Goal: Information Seeking & Learning: Learn about a topic

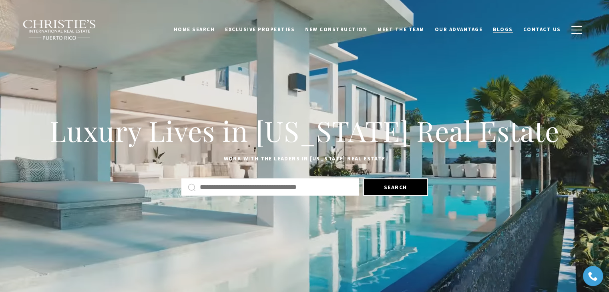
click at [499, 30] on span "Blogs" at bounding box center [503, 29] width 20 height 7
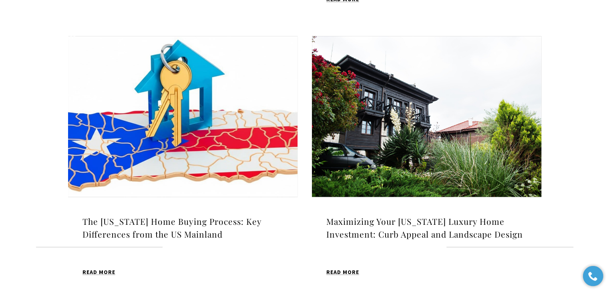
scroll to position [800, 0]
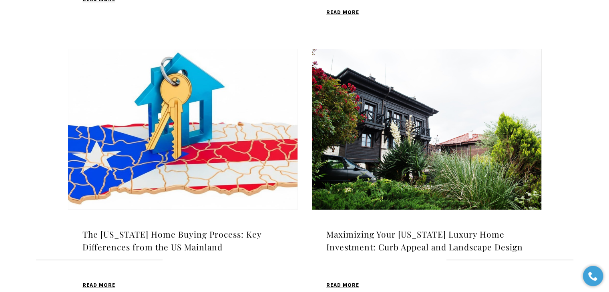
click at [425, 150] on img at bounding box center [426, 129] width 229 height 161
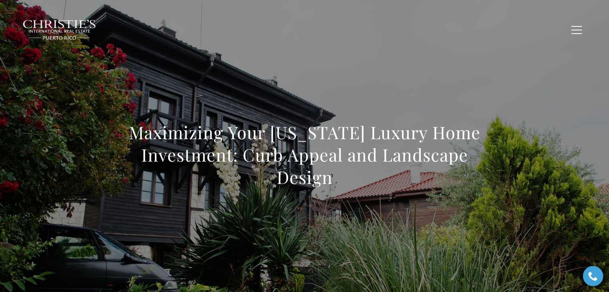
drag, startPoint x: 342, startPoint y: 180, endPoint x: 124, endPoint y: 137, distance: 222.3
click at [124, 137] on div "Maximizing Your Puerto Rico Luxury Home Investment: Curb Appeal and Landscape D…" at bounding box center [304, 160] width 560 height 240
copy h1 "Maximizing Your Puerto Rico Luxury Home Investment: Curb Appeal and Landscape D…"
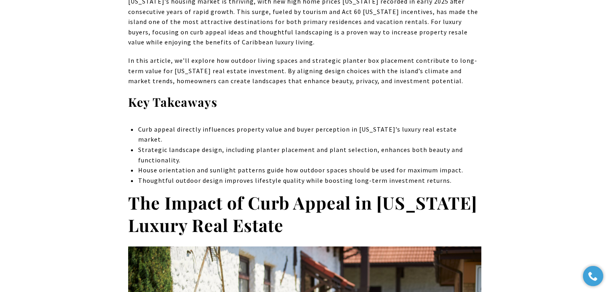
scroll to position [440, 0]
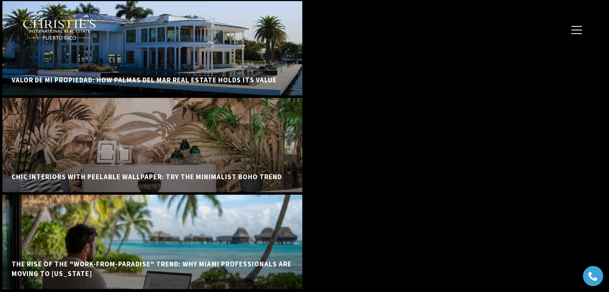
drag, startPoint x: 612, startPoint y: 39, endPoint x: 9, endPoint y: 4, distance: 603.6
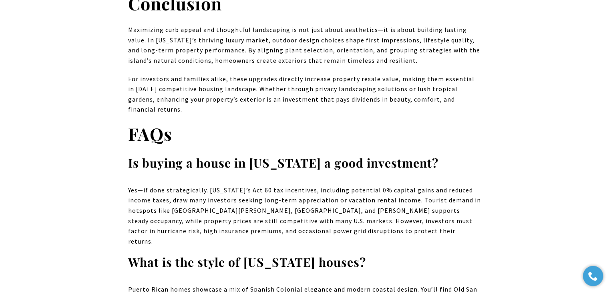
scroll to position [3567, 0]
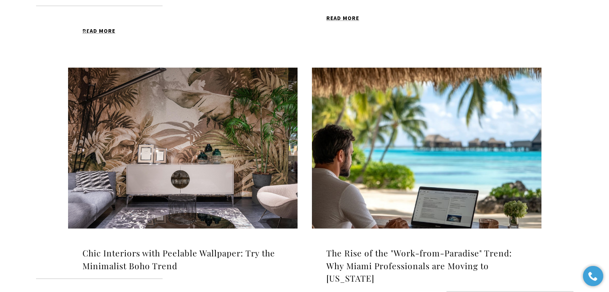
scroll to position [480, 0]
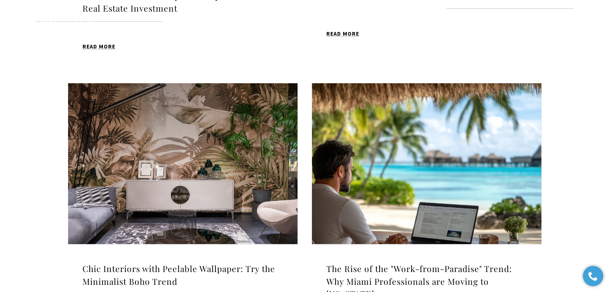
click at [201, 126] on img at bounding box center [182, 163] width 229 height 161
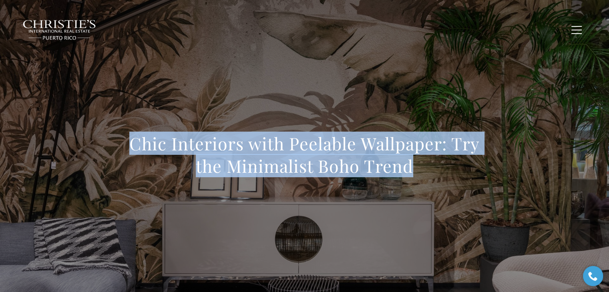
drag, startPoint x: 424, startPoint y: 173, endPoint x: 84, endPoint y: 137, distance: 341.6
click at [84, 137] on div "Chic Interiors with Peelable Wallpaper: Try the Minimalist Boho Trend" at bounding box center [304, 160] width 560 height 240
copy h1 "Chic Interiors with Peelable Wallpaper: Try the Minimalist Boho Trend"
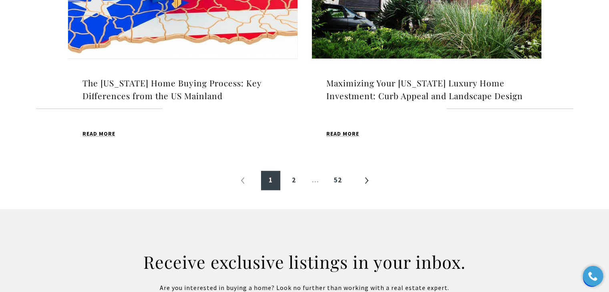
scroll to position [963, 0]
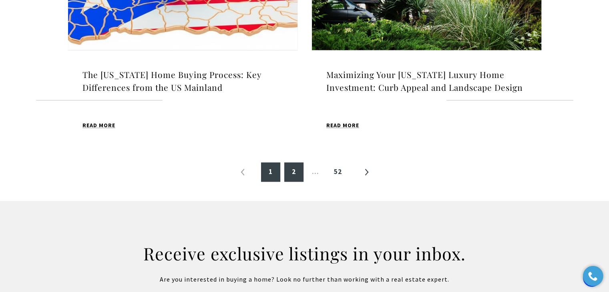
click at [298, 170] on link "2" at bounding box center [293, 171] width 19 height 19
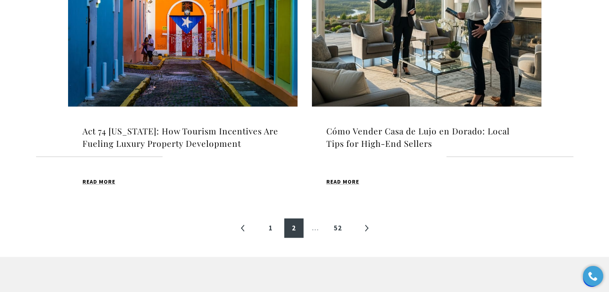
scroll to position [920, 0]
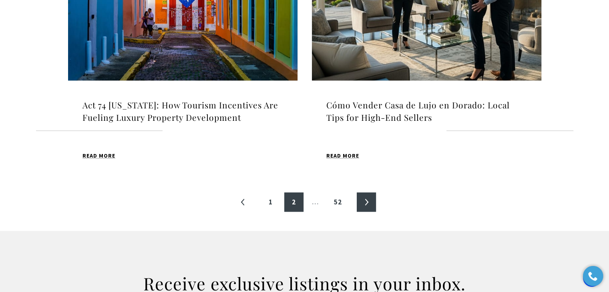
click at [365, 192] on link "»" at bounding box center [366, 201] width 19 height 19
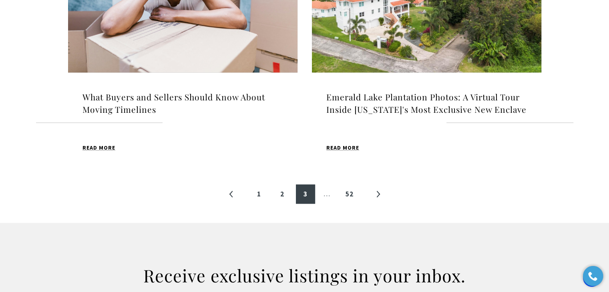
scroll to position [961, 0]
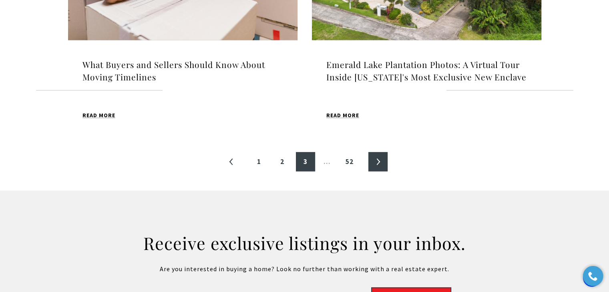
click at [378, 170] on link "»" at bounding box center [377, 161] width 19 height 19
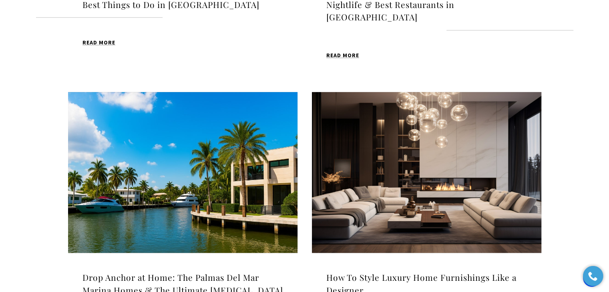
scroll to position [761, 0]
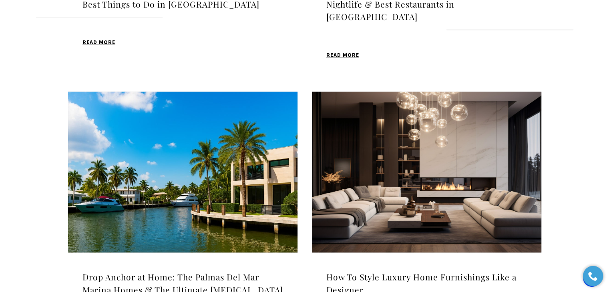
click at [438, 175] on img at bounding box center [426, 172] width 229 height 161
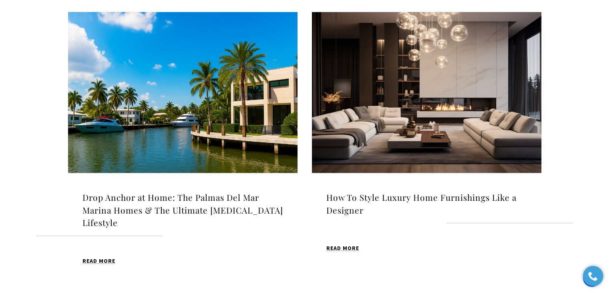
scroll to position [841, 0]
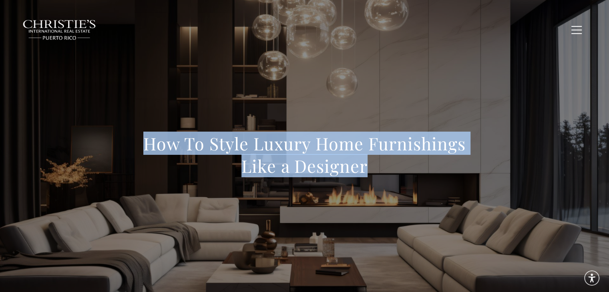
drag, startPoint x: 147, startPoint y: 144, endPoint x: 371, endPoint y: 166, distance: 225.2
click at [371, 166] on h1 "How To Style Luxury Home Furnishings Like a Designer" at bounding box center [304, 154] width 353 height 45
copy h1 "How To Style Luxury Home Furnishings Like a Designer"
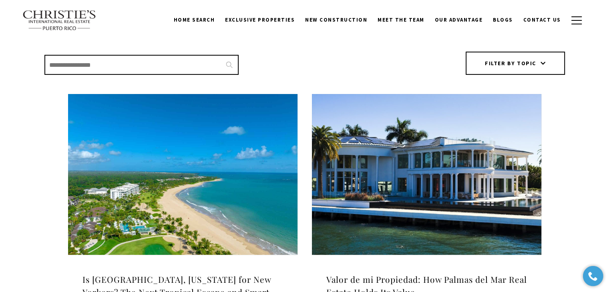
scroll to position [186, 0]
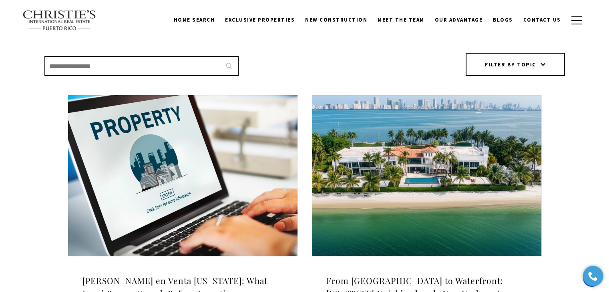
click at [501, 18] on span "Blogs" at bounding box center [503, 19] width 20 height 7
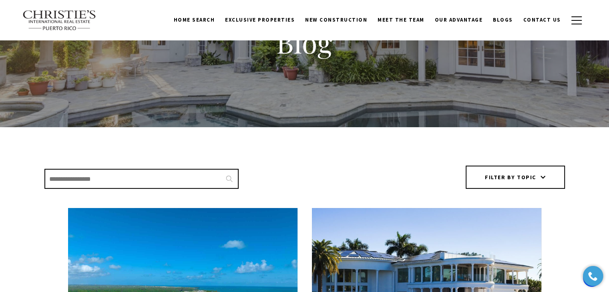
scroll to position [40, 0]
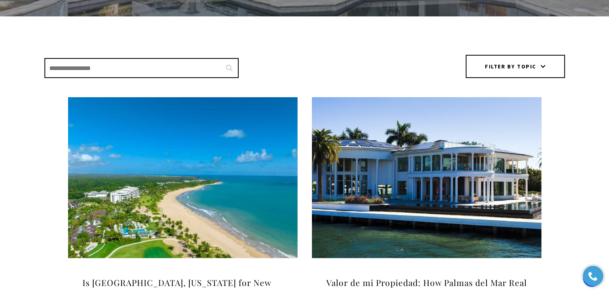
scroll to position [120, 0]
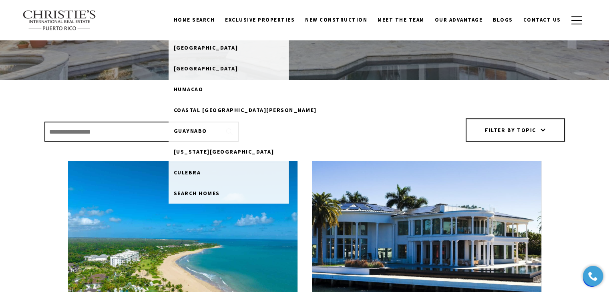
click at [201, 21] on link "Home Search" at bounding box center [194, 19] width 52 height 15
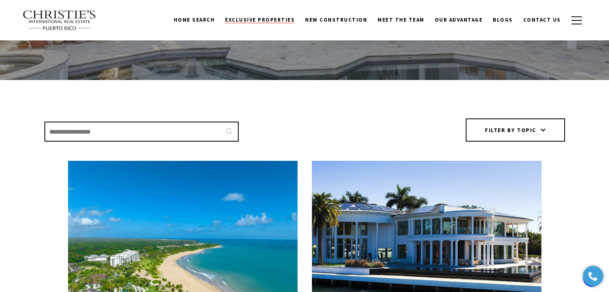
click at [254, 18] on span "Exclusive Properties" at bounding box center [260, 19] width 70 height 7
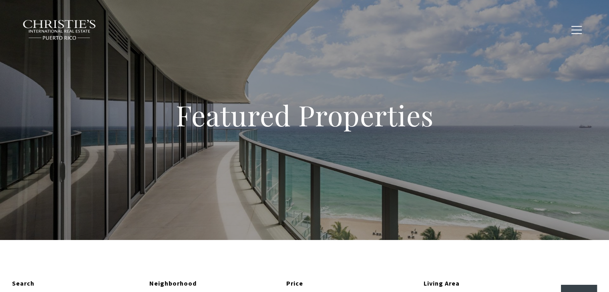
type input "**********"
type input "*********"
click at [505, 28] on span "Blogs" at bounding box center [503, 29] width 20 height 7
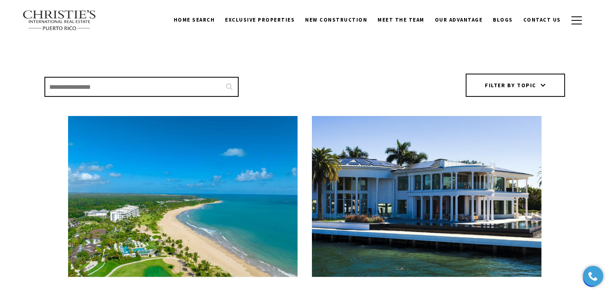
scroll to position [160, 0]
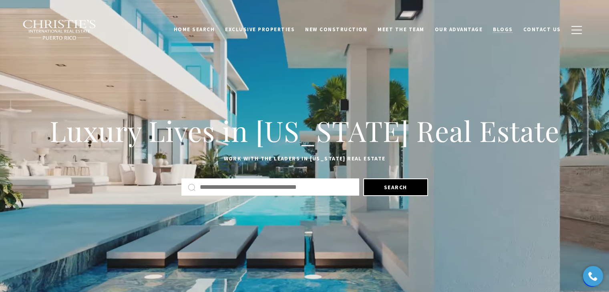
click at [503, 26] on span "Blogs" at bounding box center [503, 29] width 20 height 7
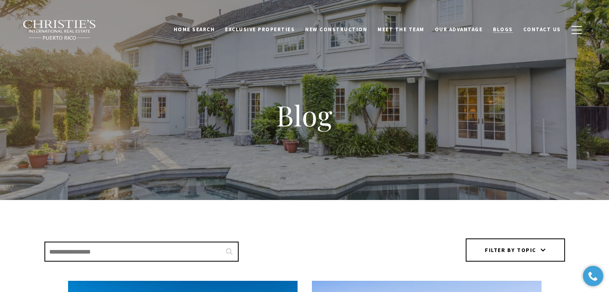
click at [508, 28] on span "Blogs" at bounding box center [503, 29] width 20 height 7
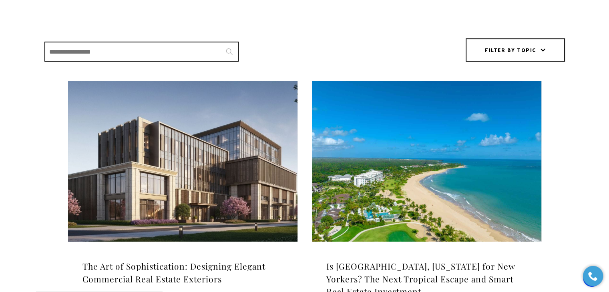
click at [176, 181] on img at bounding box center [182, 161] width 229 height 161
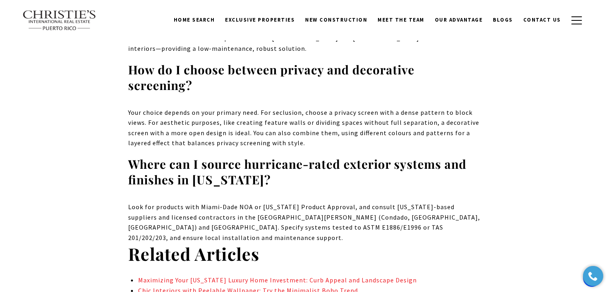
scroll to position [5037, 0]
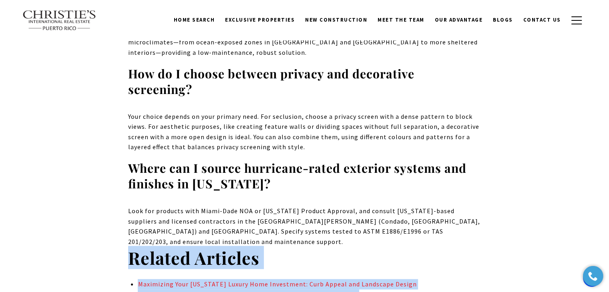
drag, startPoint x: 314, startPoint y: 207, endPoint x: 115, endPoint y: 164, distance: 203.8
copy div "Related Articles Maximizing Your Puerto Rico Luxury Home Investment: Curb Appea…"
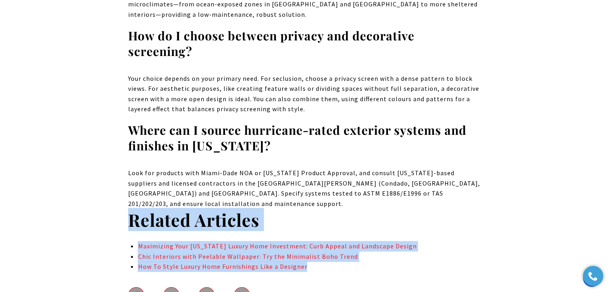
scroll to position [5077, 0]
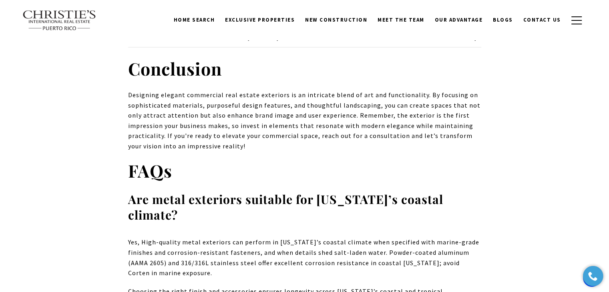
scroll to position [4757, 0]
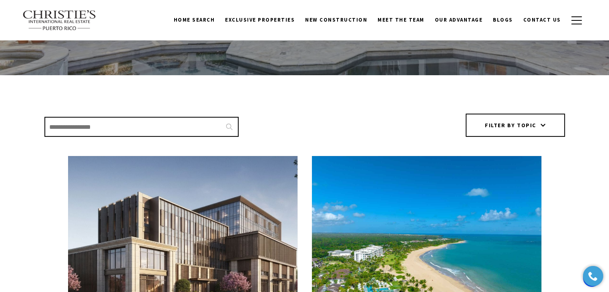
scroll to position [120, 0]
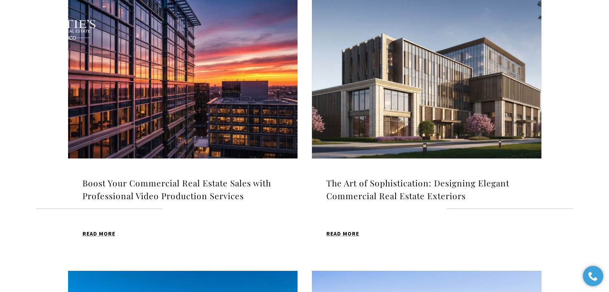
click at [187, 112] on img at bounding box center [182, 78] width 229 height 161
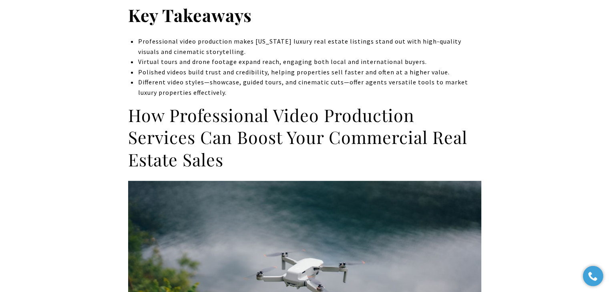
scroll to position [400, 0]
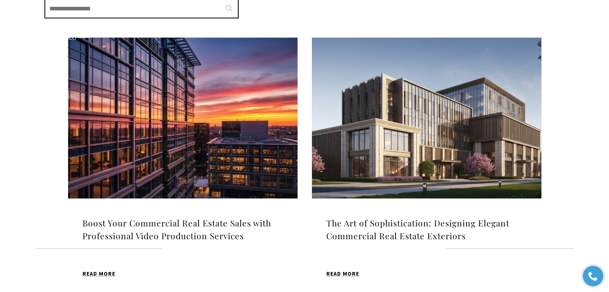
click at [447, 89] on img at bounding box center [426, 118] width 229 height 161
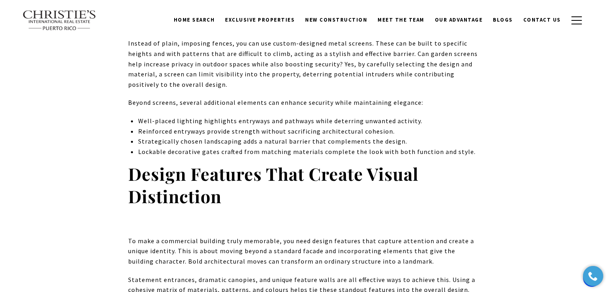
scroll to position [2841, 0]
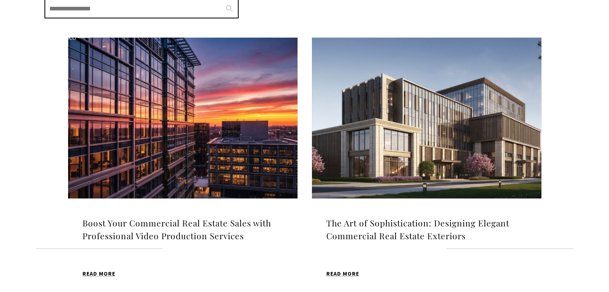
click at [235, 128] on img at bounding box center [182, 118] width 229 height 161
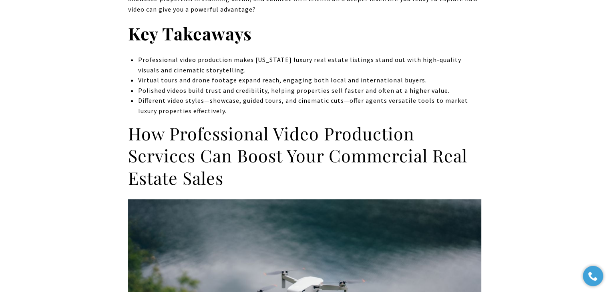
scroll to position [400, 0]
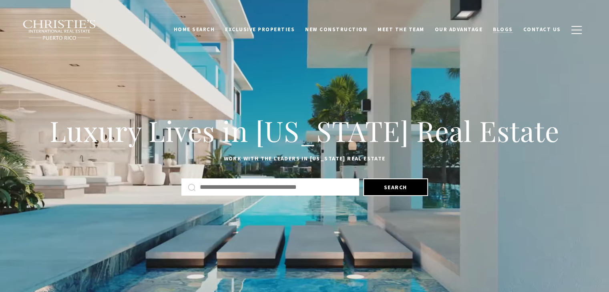
click at [508, 27] on span "Blogs" at bounding box center [503, 29] width 20 height 7
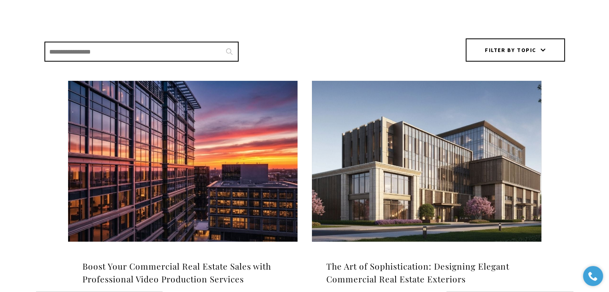
click at [443, 140] on img at bounding box center [426, 161] width 229 height 161
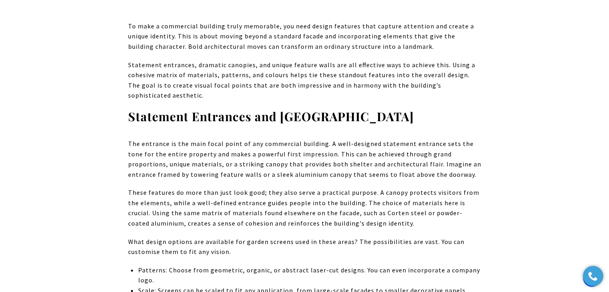
scroll to position [3081, 0]
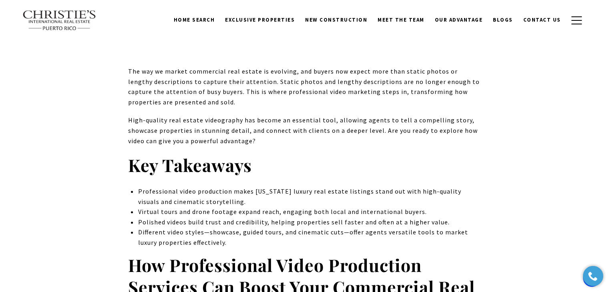
scroll to position [280, 0]
